Goal: Information Seeking & Learning: Learn about a topic

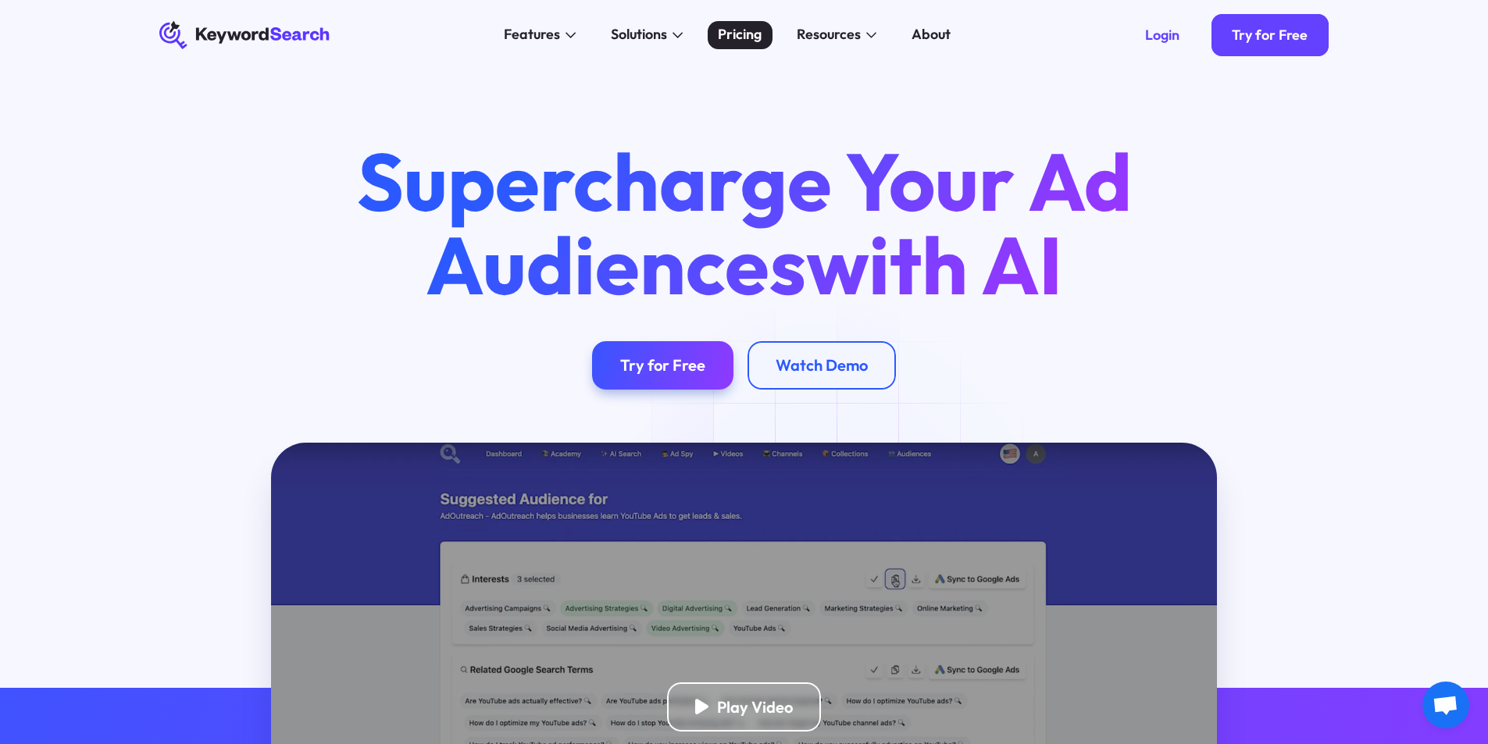
click at [726, 39] on div "Pricing" at bounding box center [740, 34] width 44 height 21
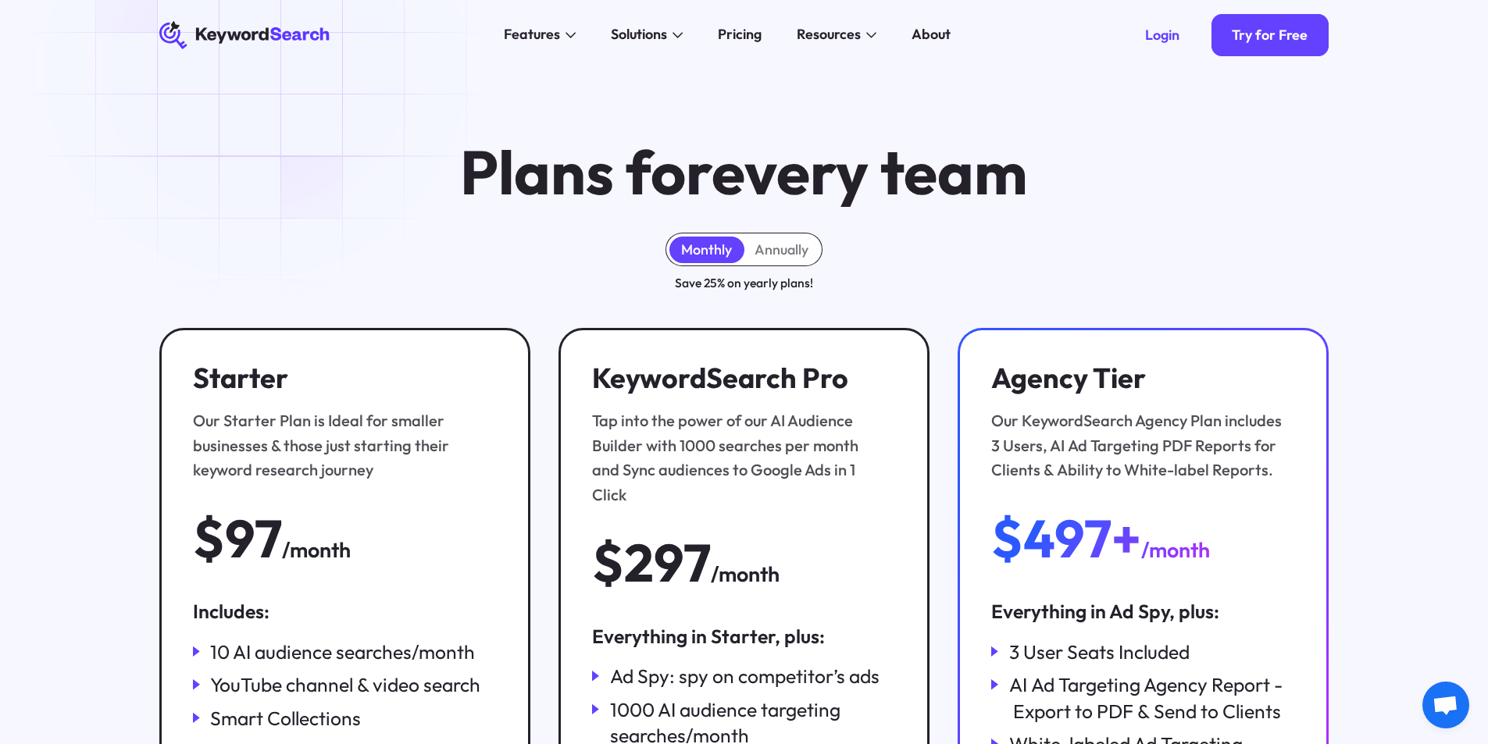
click at [253, 41] on icon "KeywordSearch" at bounding box center [245, 35] width 172 height 28
